Goal: Use online tool/utility

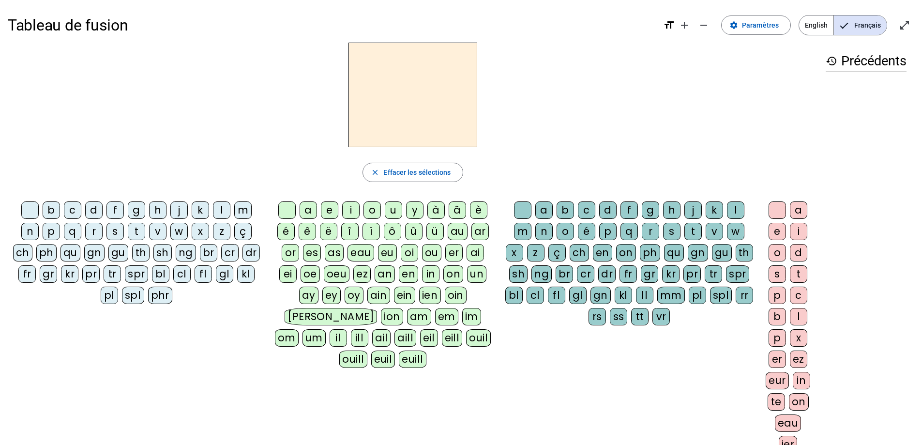
click at [242, 30] on div "m" at bounding box center [242, 209] width 17 height 17
click at [306, 30] on div "a" at bounding box center [308, 209] width 17 height 17
click at [136, 30] on div "t" at bounding box center [136, 231] width 17 height 17
click at [223, 30] on div "l" at bounding box center [221, 209] width 17 height 17
click at [334, 30] on div "e" at bounding box center [329, 209] width 17 height 17
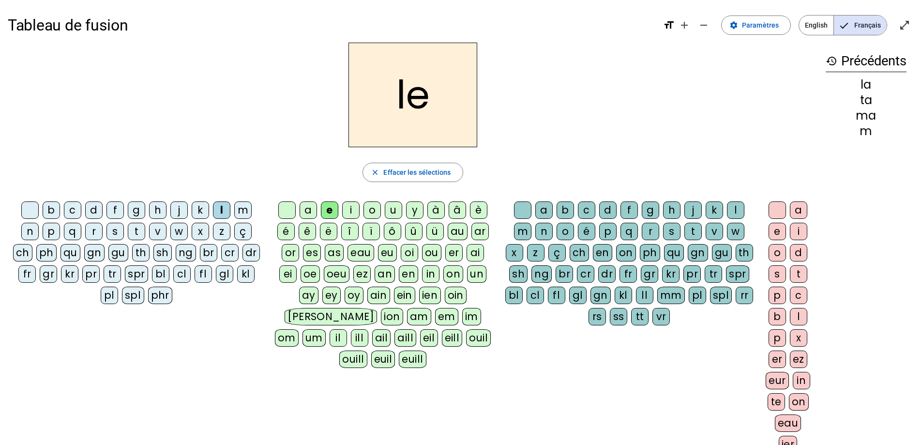
click at [355, 30] on div "u" at bounding box center [393, 209] width 17 height 17
click at [136, 30] on div "t" at bounding box center [136, 231] width 17 height 17
click at [97, 30] on div "d" at bounding box center [93, 209] width 17 height 17
click at [326, 30] on div "e" at bounding box center [329, 209] width 17 height 17
click at [237, 30] on div "m" at bounding box center [242, 209] width 17 height 17
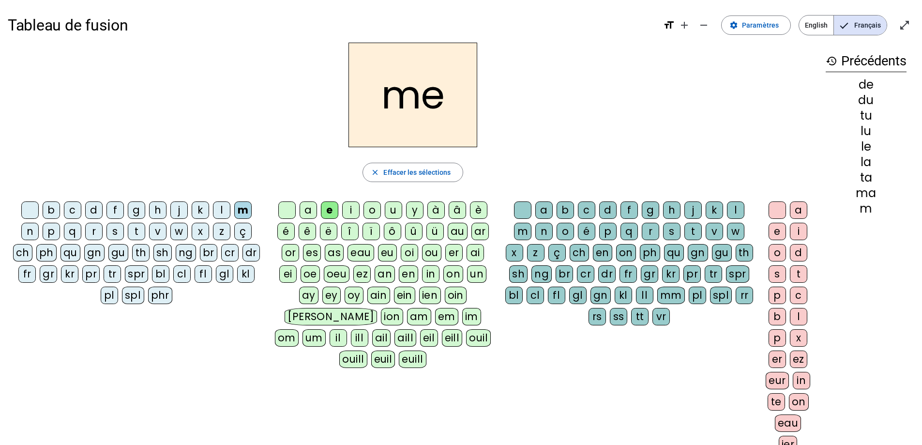
click at [176, 30] on div "j" at bounding box center [178, 209] width 17 height 17
